Goal: Transaction & Acquisition: Download file/media

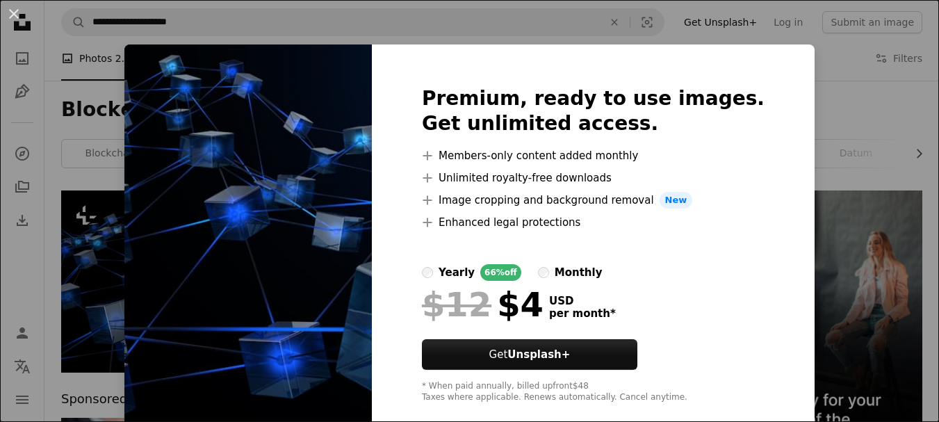
scroll to position [139, 0]
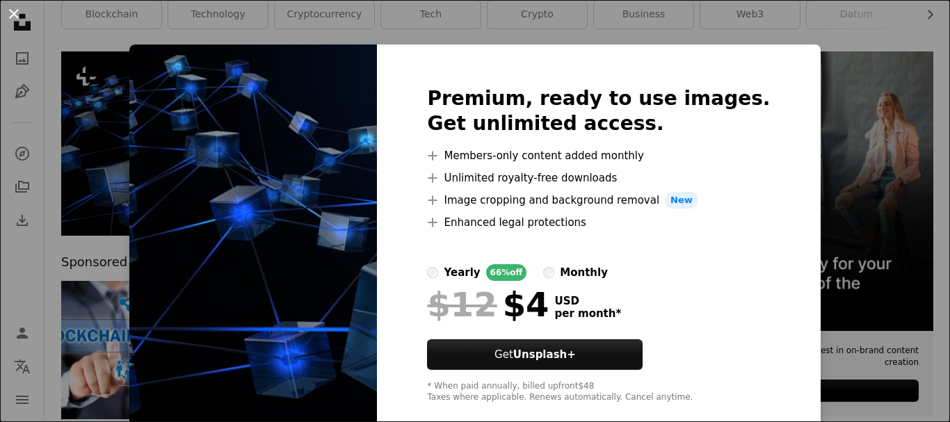
click at [14, 15] on button "An X shape" at bounding box center [14, 14] width 17 height 17
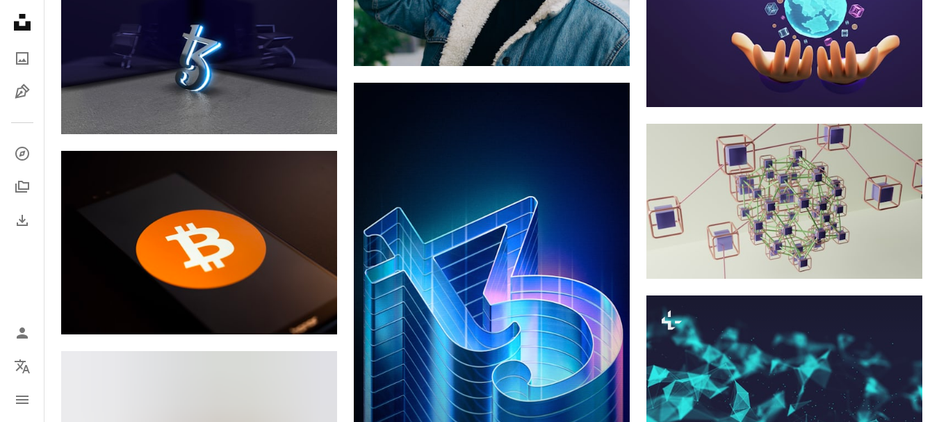
scroll to position [5840, 0]
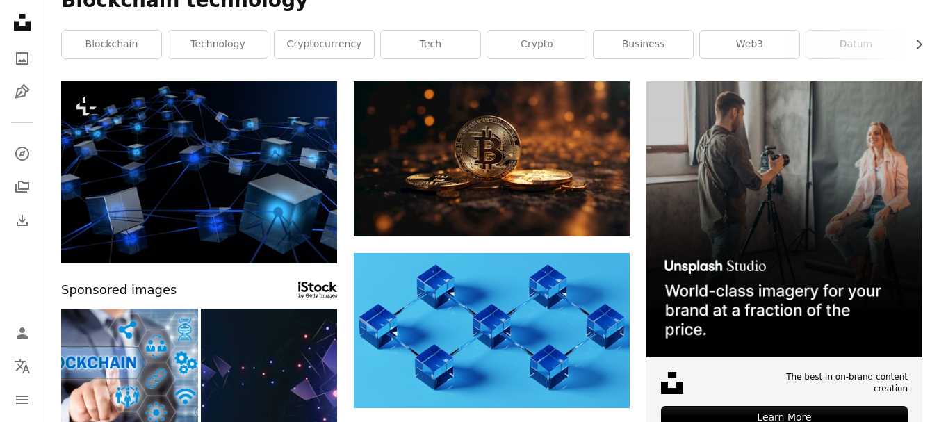
scroll to position [0, 0]
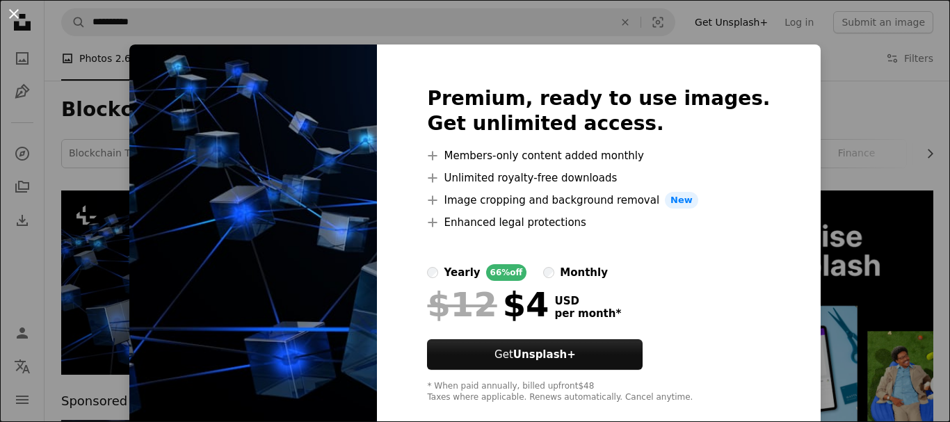
click at [17, 16] on button "An X shape" at bounding box center [14, 14] width 17 height 17
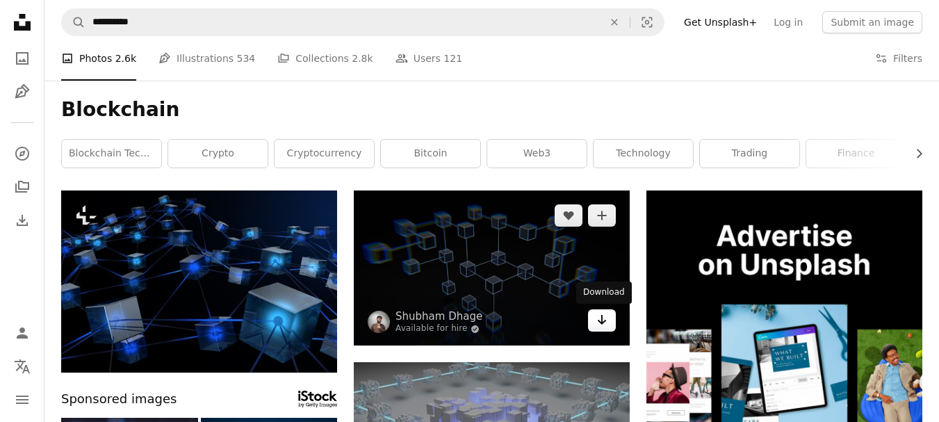
click at [605, 317] on icon "Arrow pointing down" at bounding box center [601, 319] width 11 height 17
